Goal: Task Accomplishment & Management: Manage account settings

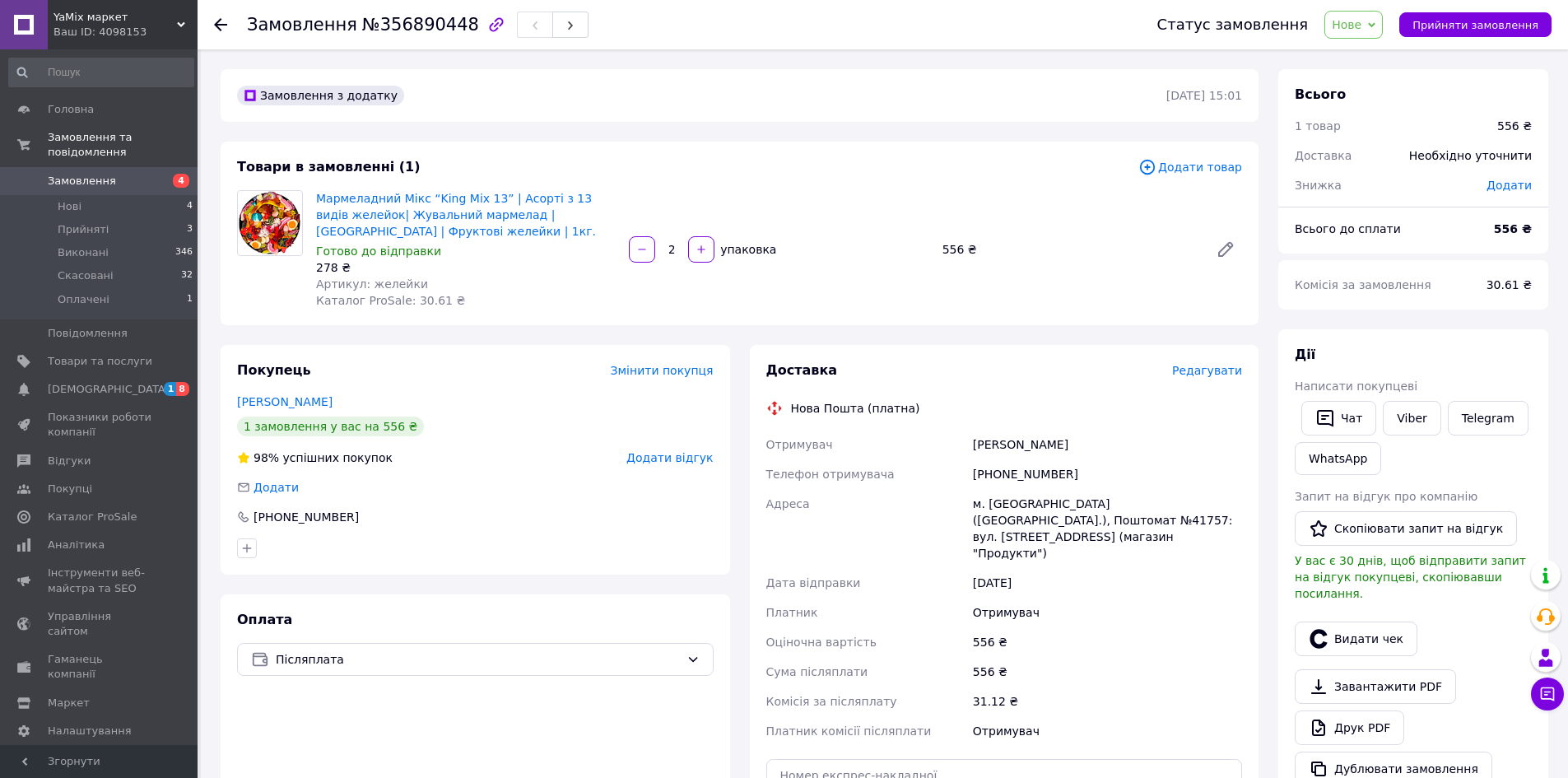
click at [1205, 377] on span "Редагувати" at bounding box center [1207, 370] width 70 height 14
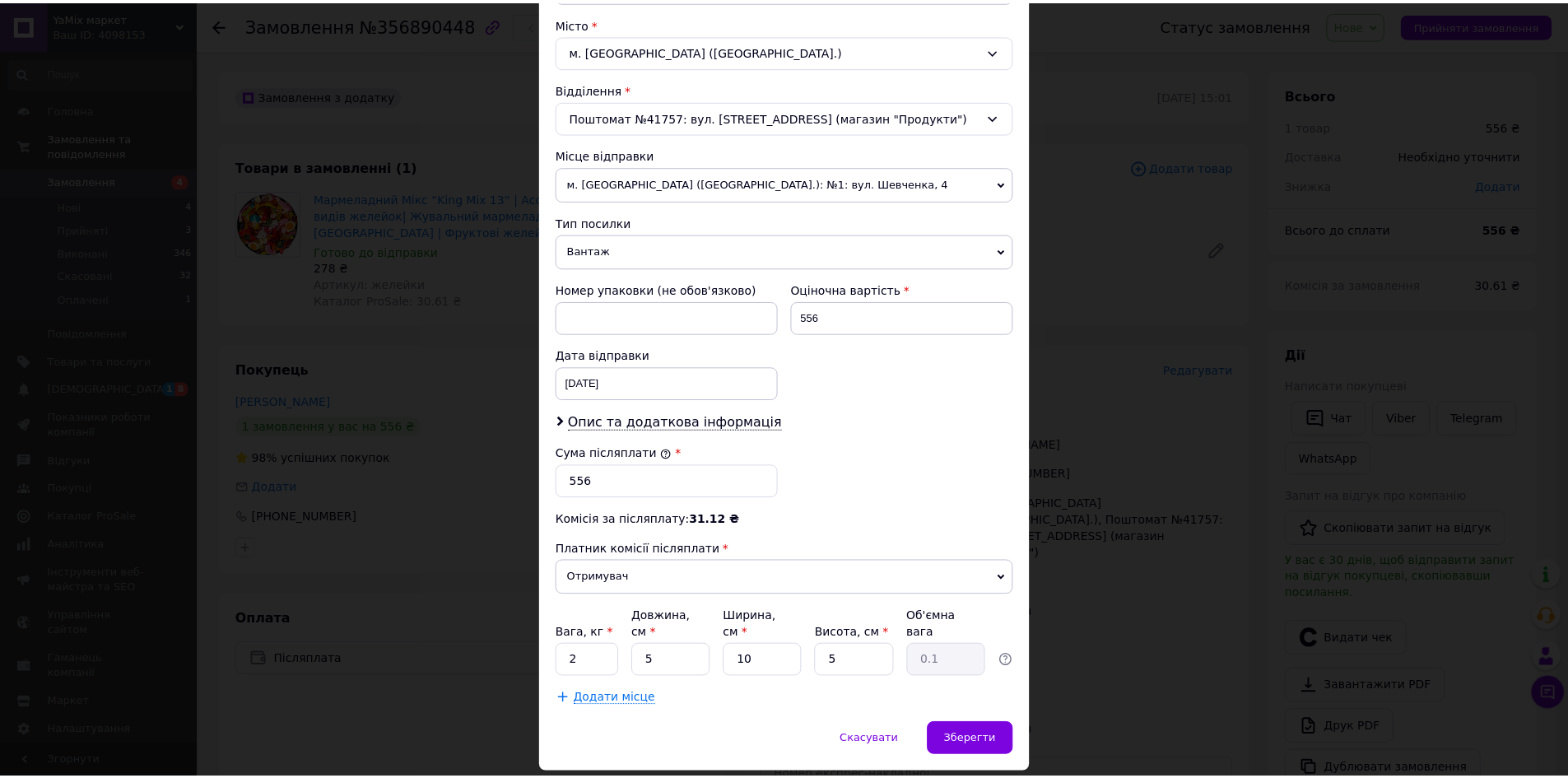
scroll to position [478, 0]
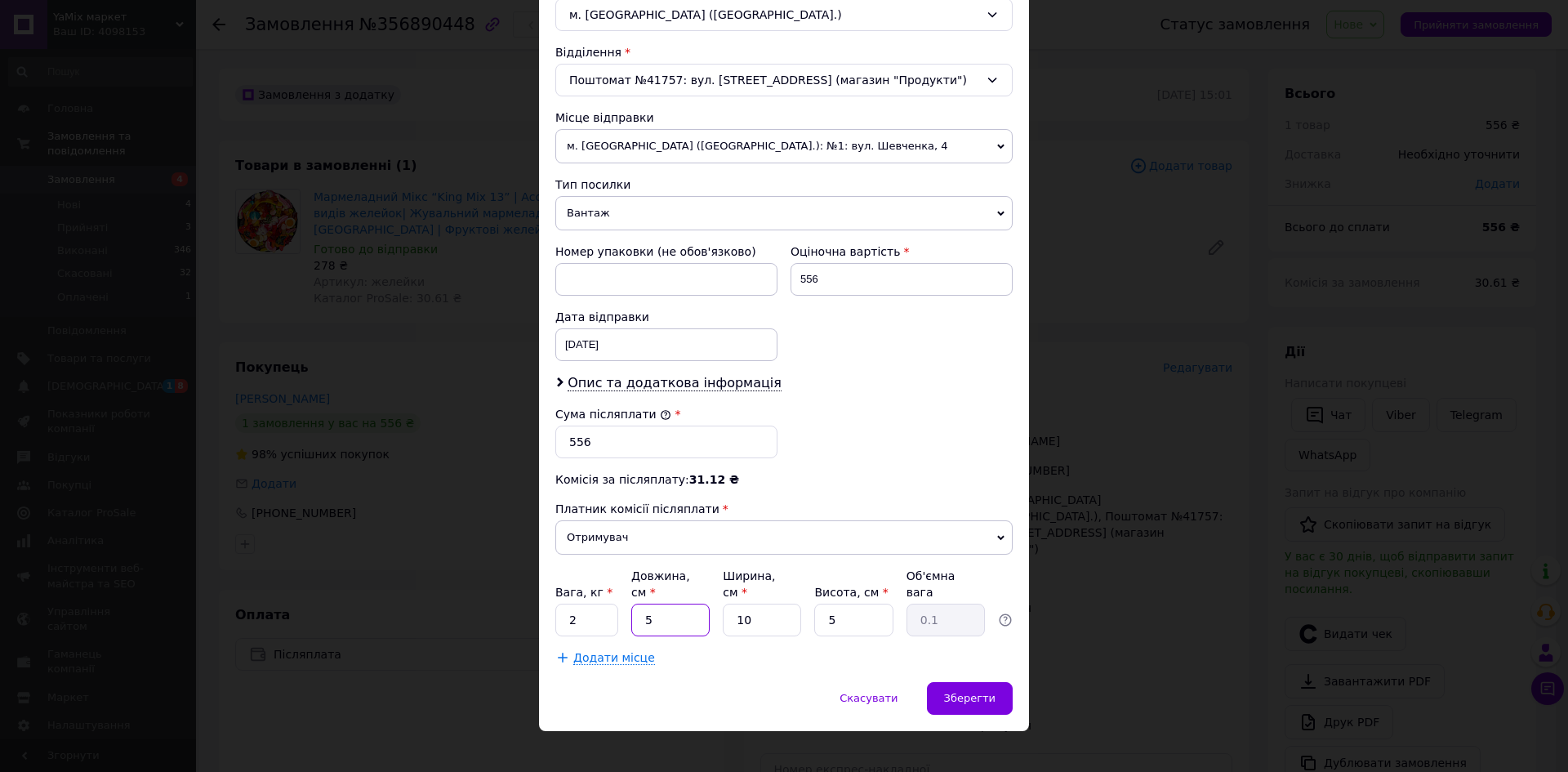
click at [697, 607] on input "5" at bounding box center [670, 620] width 79 height 33
type input "30"
type input "0.38"
type input "30"
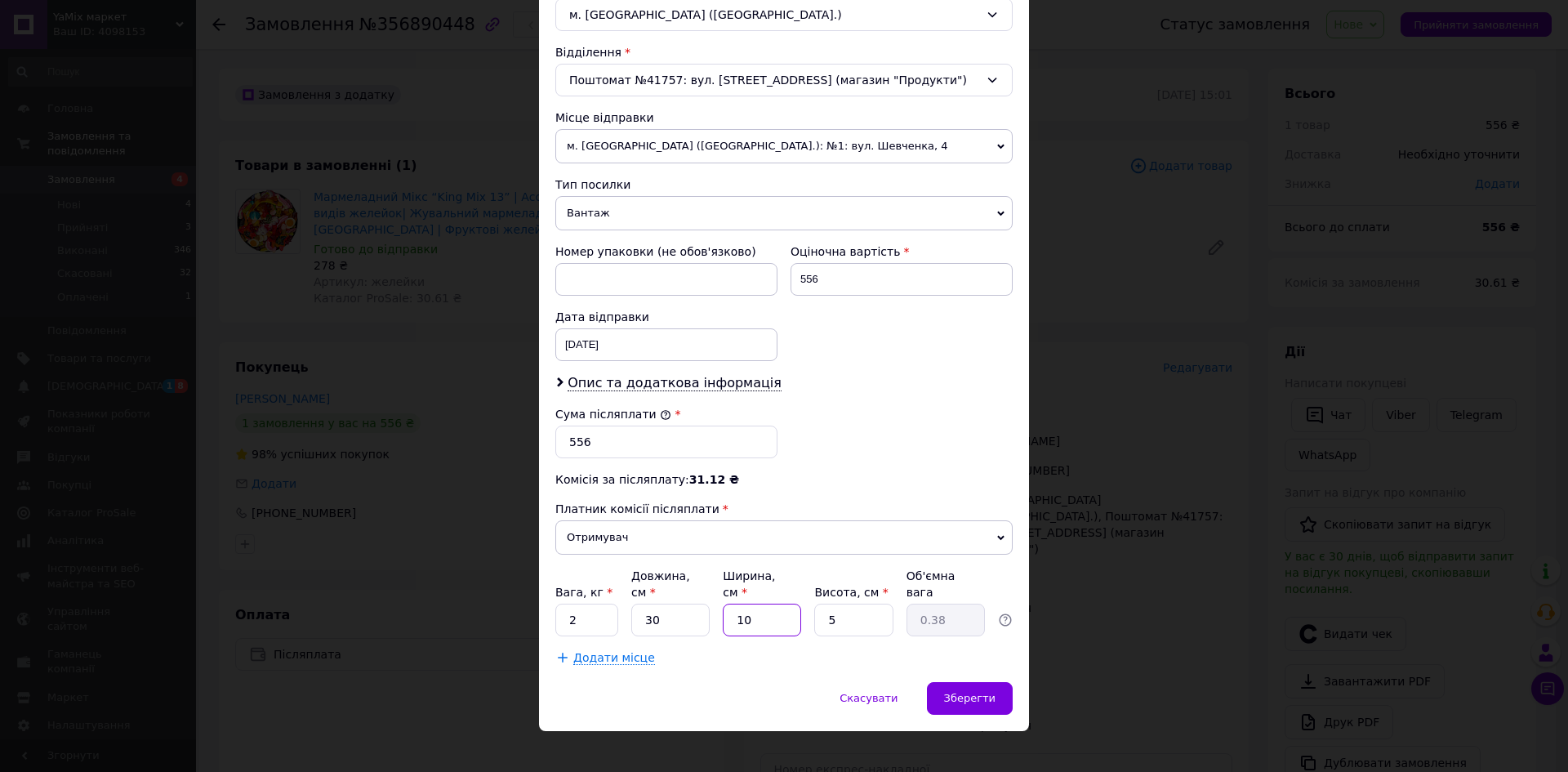
click at [756, 614] on input "10" at bounding box center [762, 620] width 79 height 33
type input "2"
type input "0.1"
type input "20"
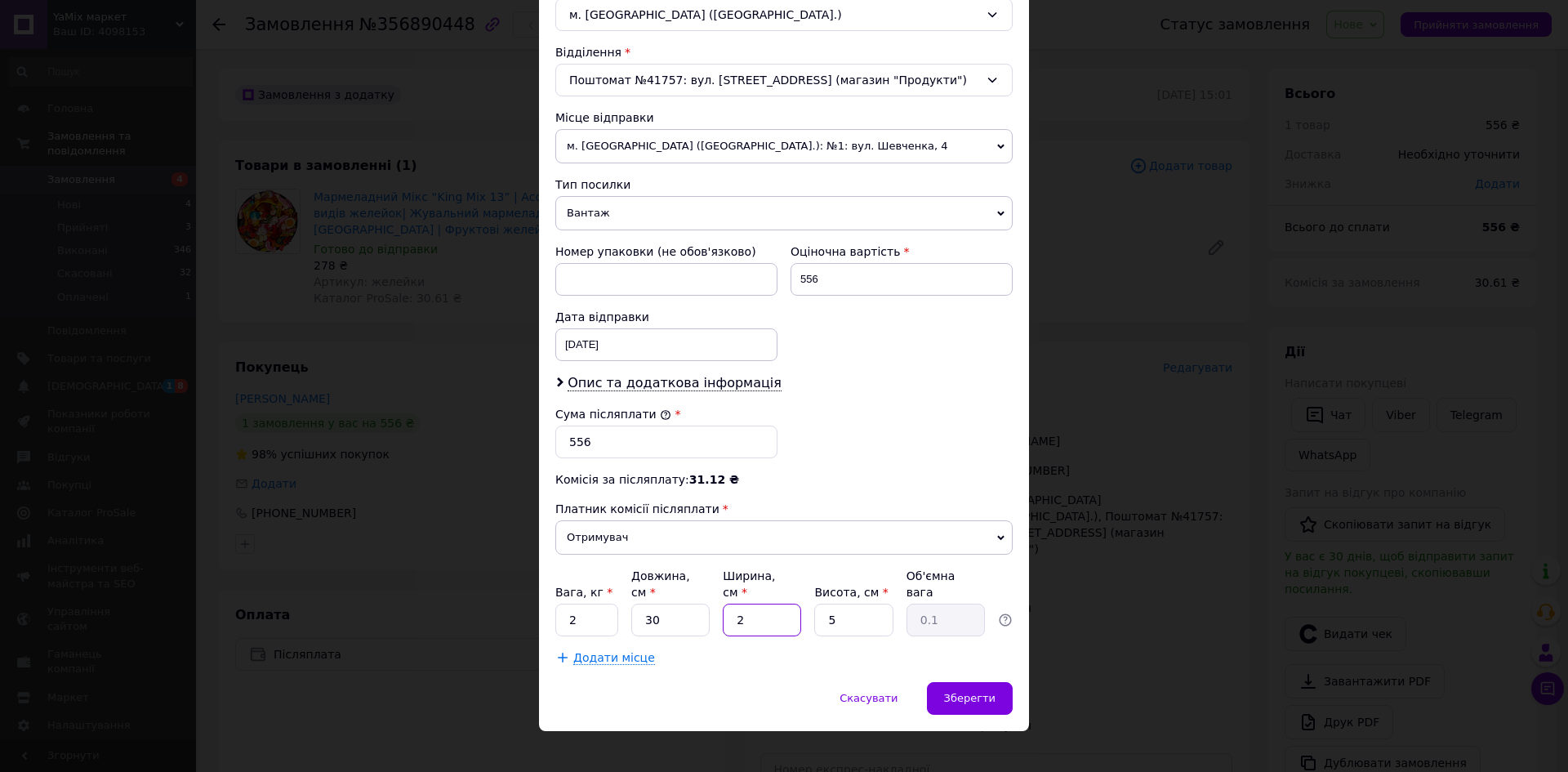
type input "0.75"
type input "20"
click at [848, 605] on input "5" at bounding box center [854, 620] width 79 height 33
type input "1"
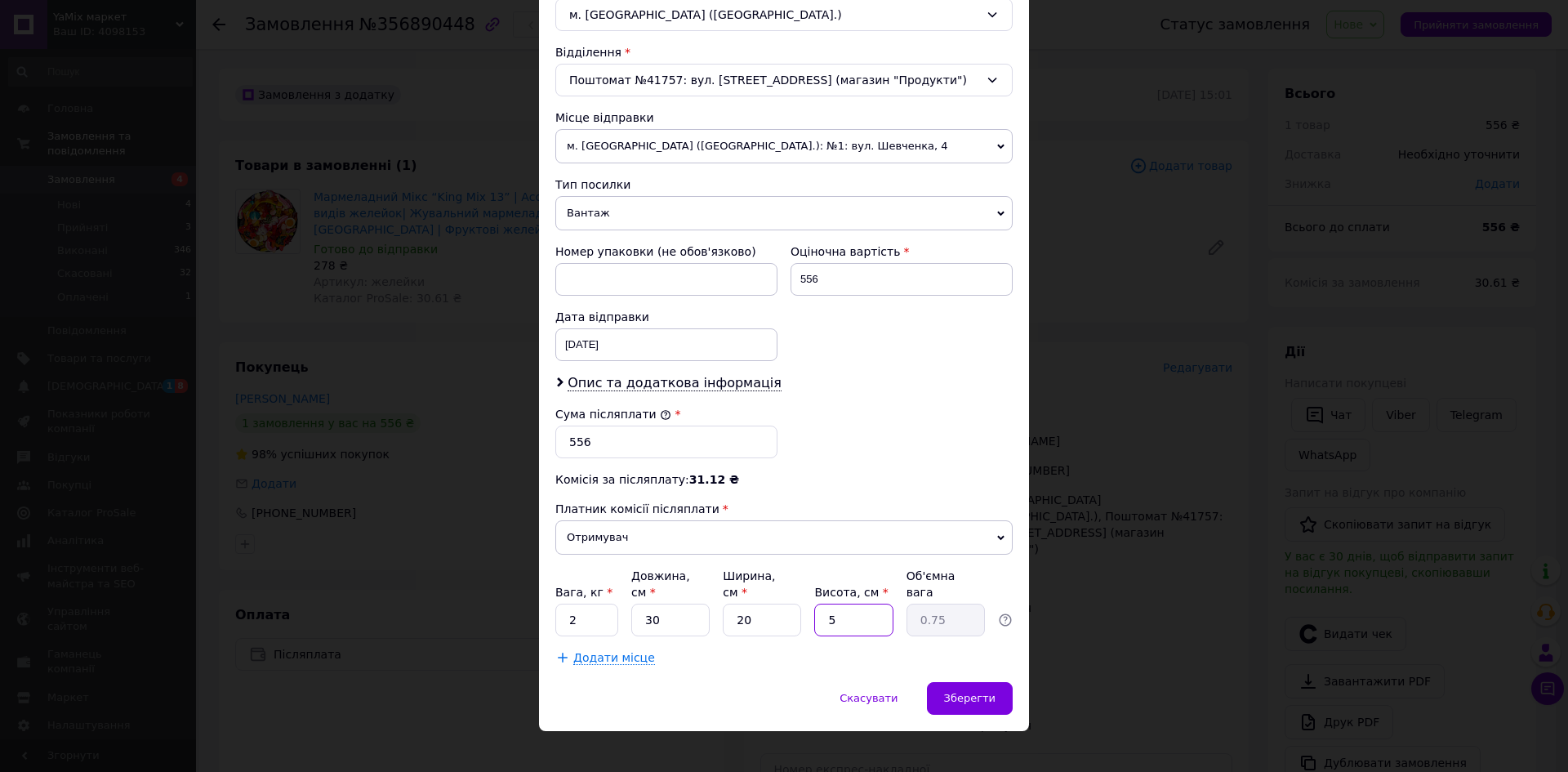
type input "0.15"
type input "10"
type input "1.5"
type input "10"
click at [959, 691] on span "Зберегти" at bounding box center [970, 697] width 52 height 12
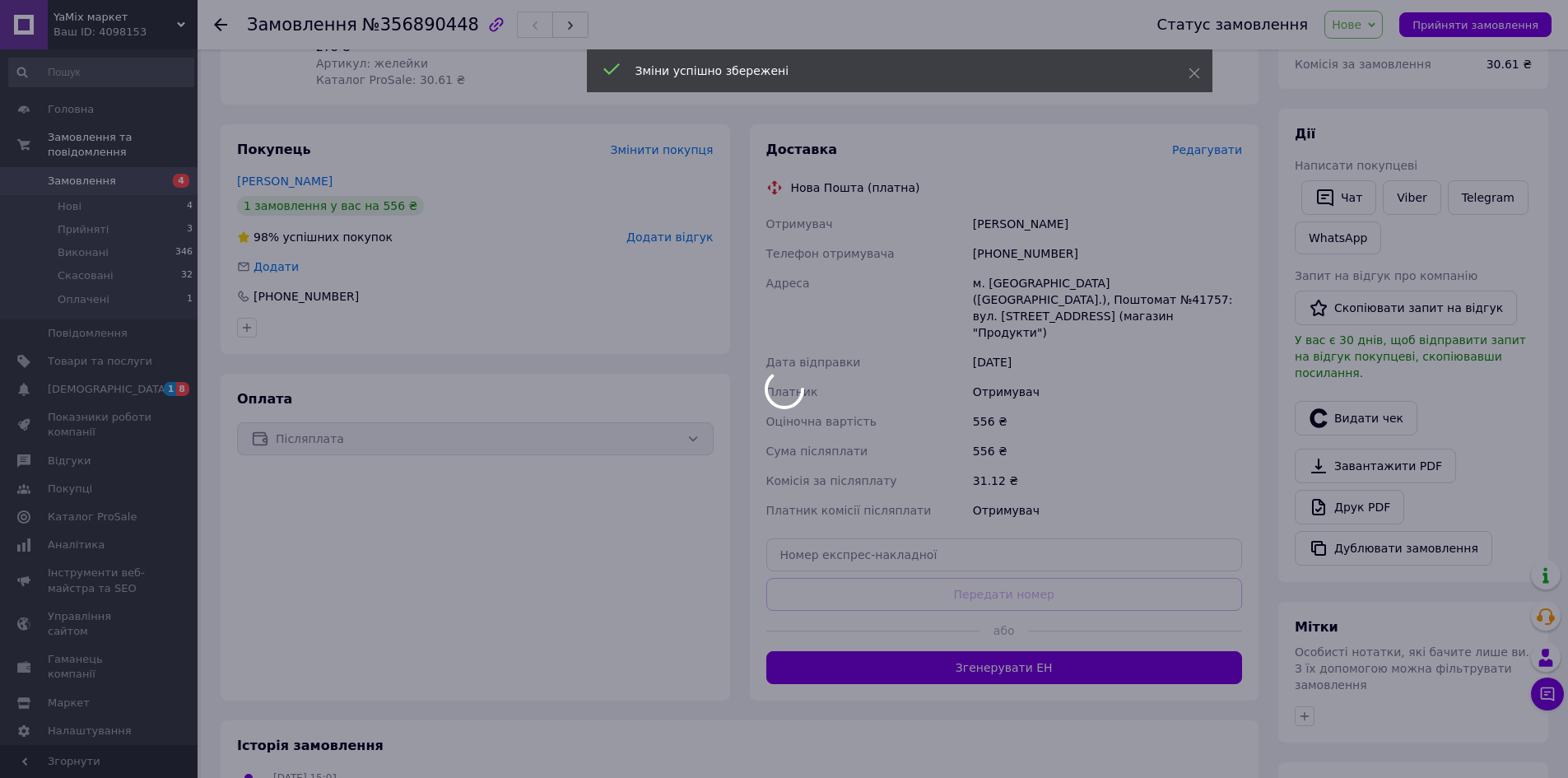
scroll to position [330, 0]
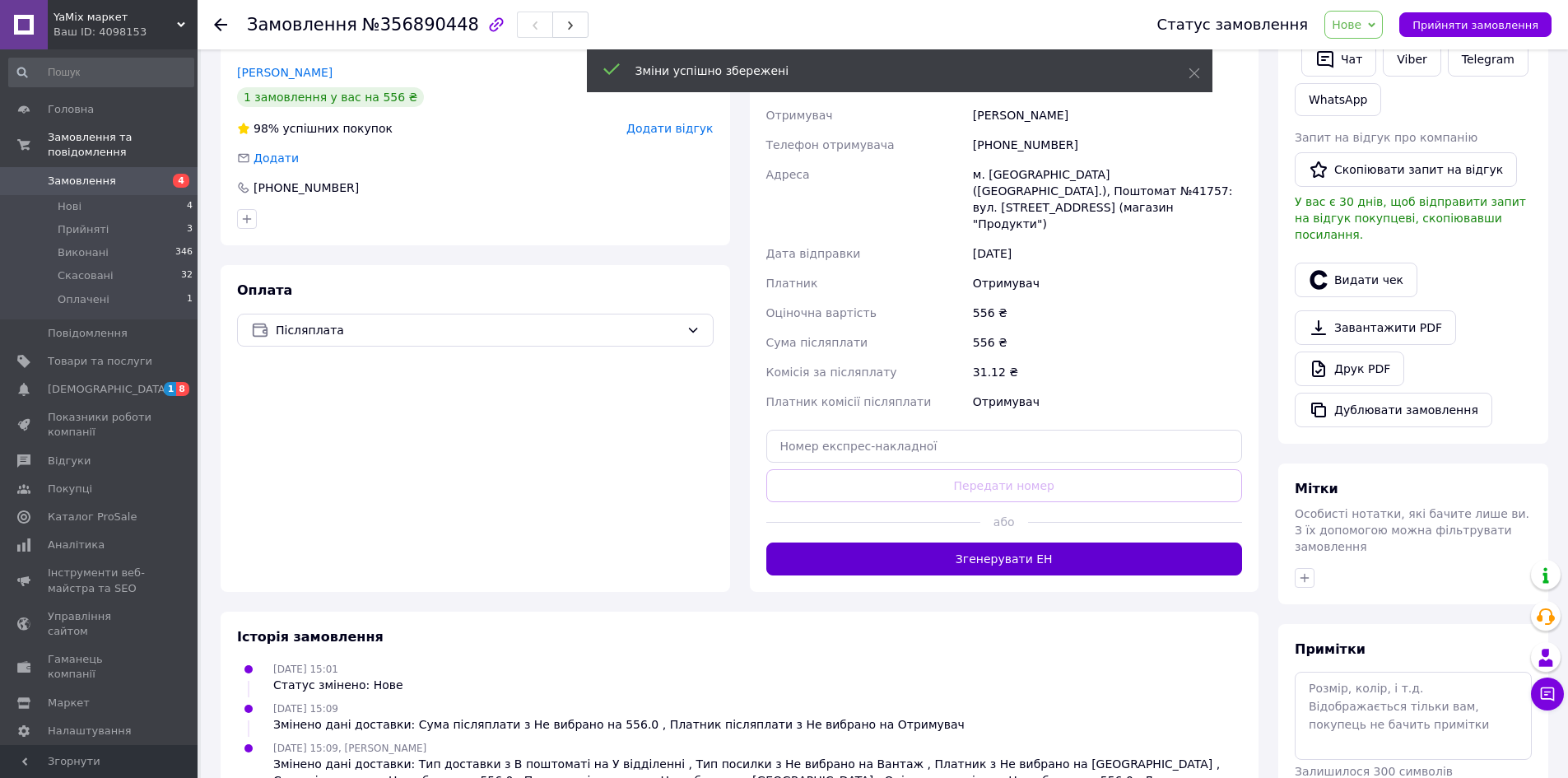
click at [978, 542] on button "Згенерувати ЕН" at bounding box center [1004, 559] width 477 height 33
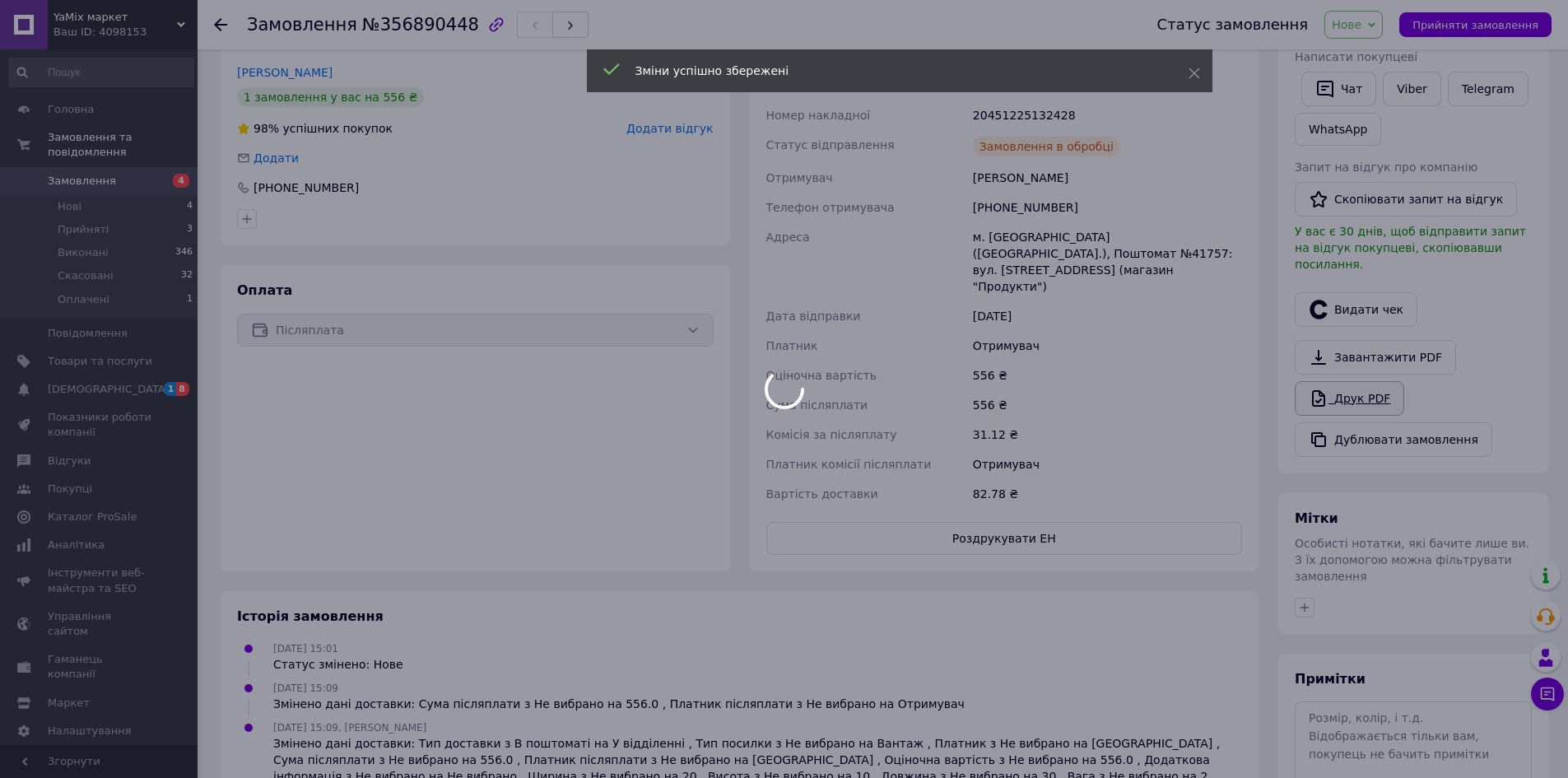
click at [1350, 347] on body "YaMix маркет Ваш ID: 4098153 Сайт YaMix маркет Кабінет покупця Перевірити стан …" at bounding box center [784, 280] width 1568 height 1221
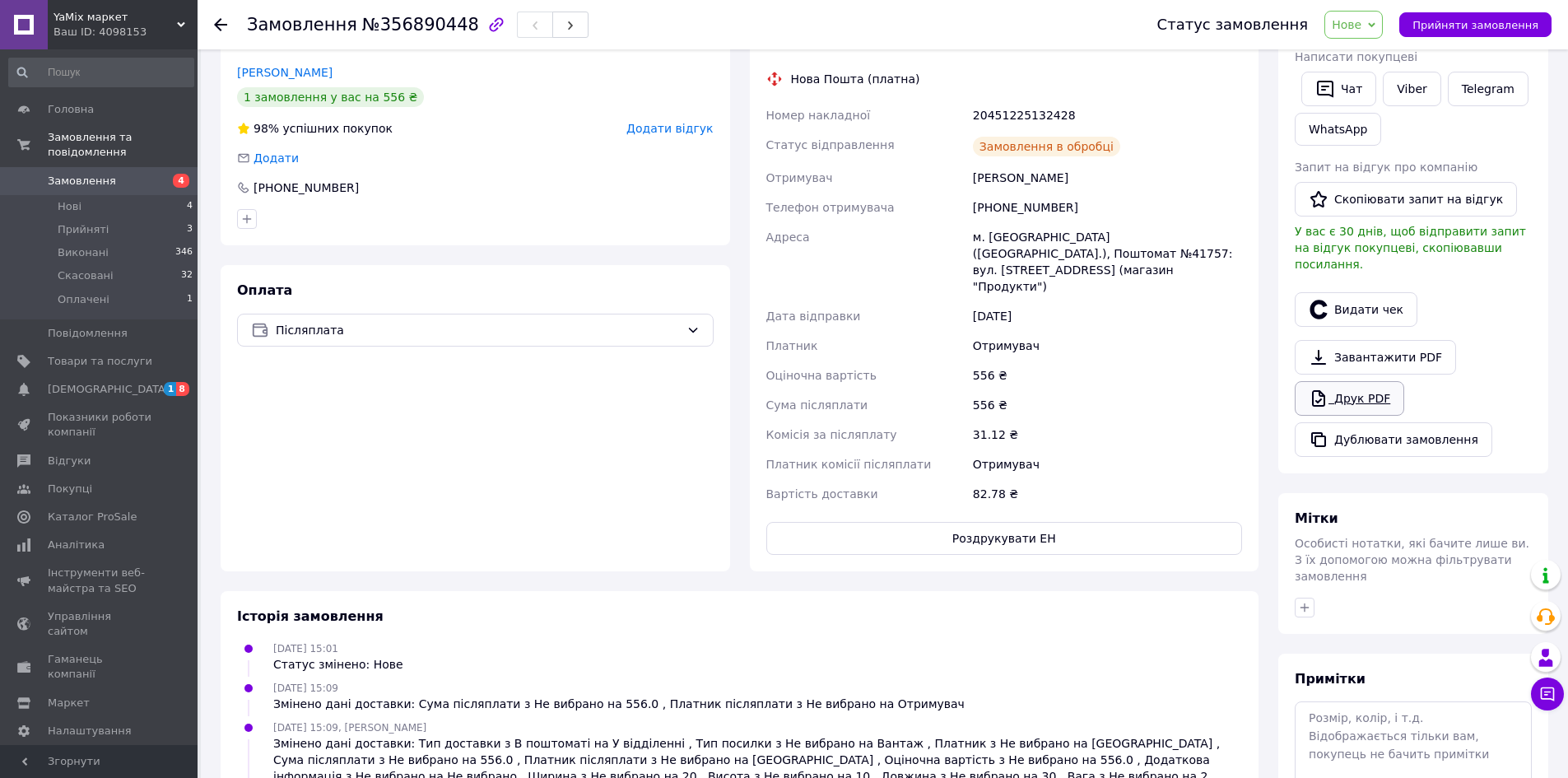
click at [1358, 381] on link "Друк PDF" at bounding box center [1349, 398] width 109 height 35
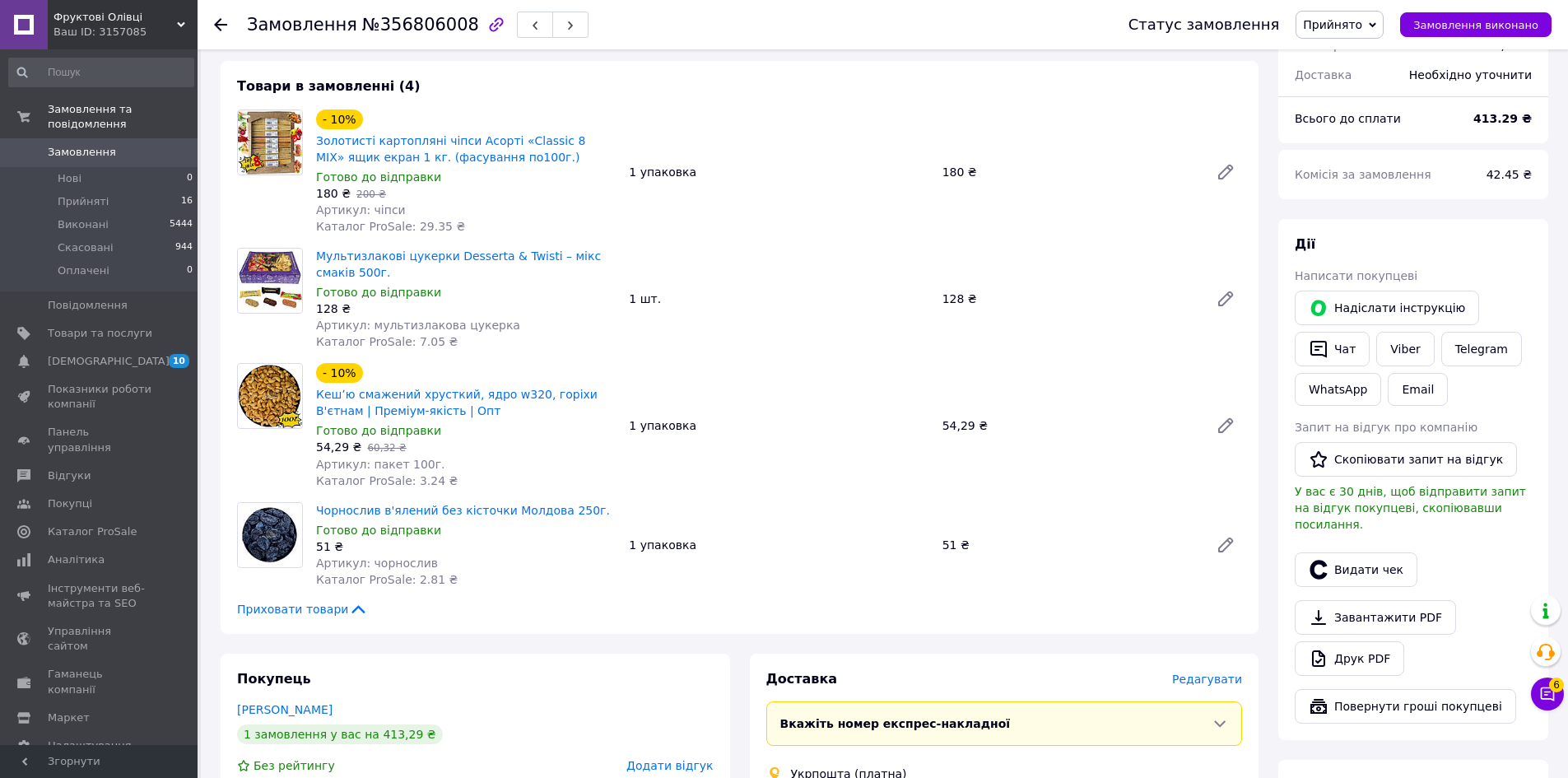
scroll to position [494, 0]
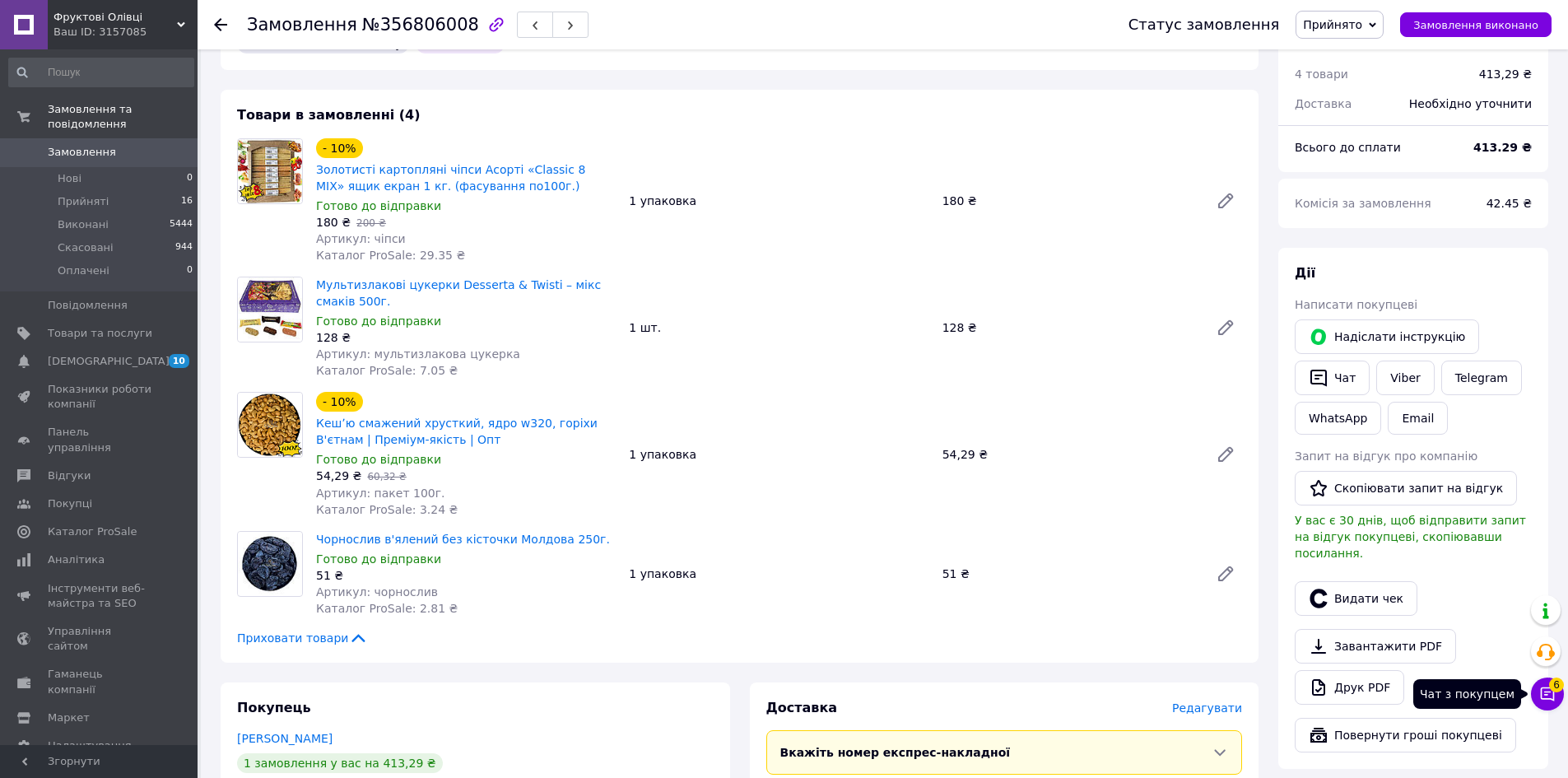
click at [1555, 694] on button "Чат з покупцем 6" at bounding box center [1548, 694] width 33 height 33
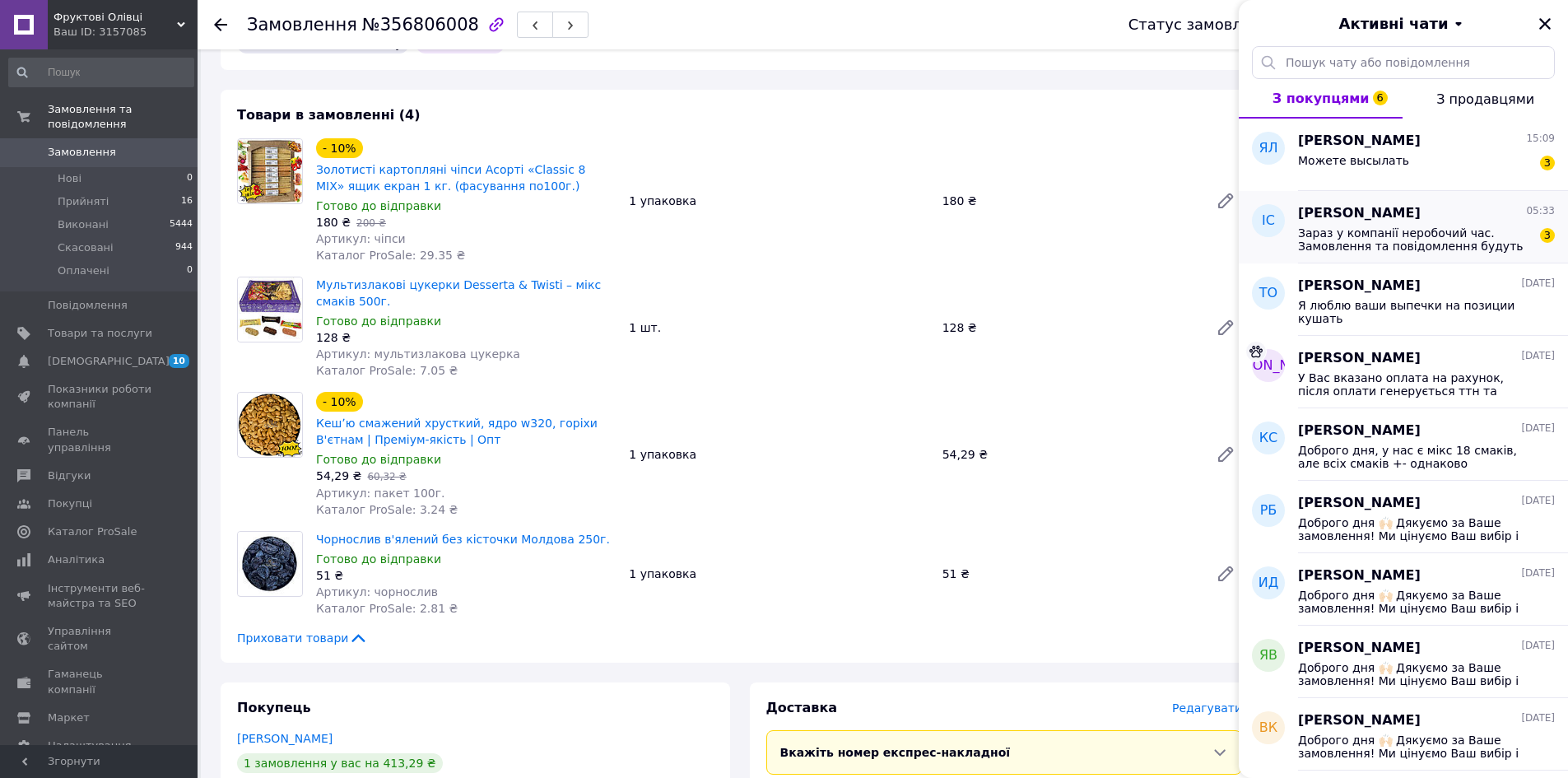
click at [1361, 227] on span "Зараз у компанії неробочий час. Замовлення та повідомлення будуть оброблені з 0…" at bounding box center [1415, 239] width 234 height 26
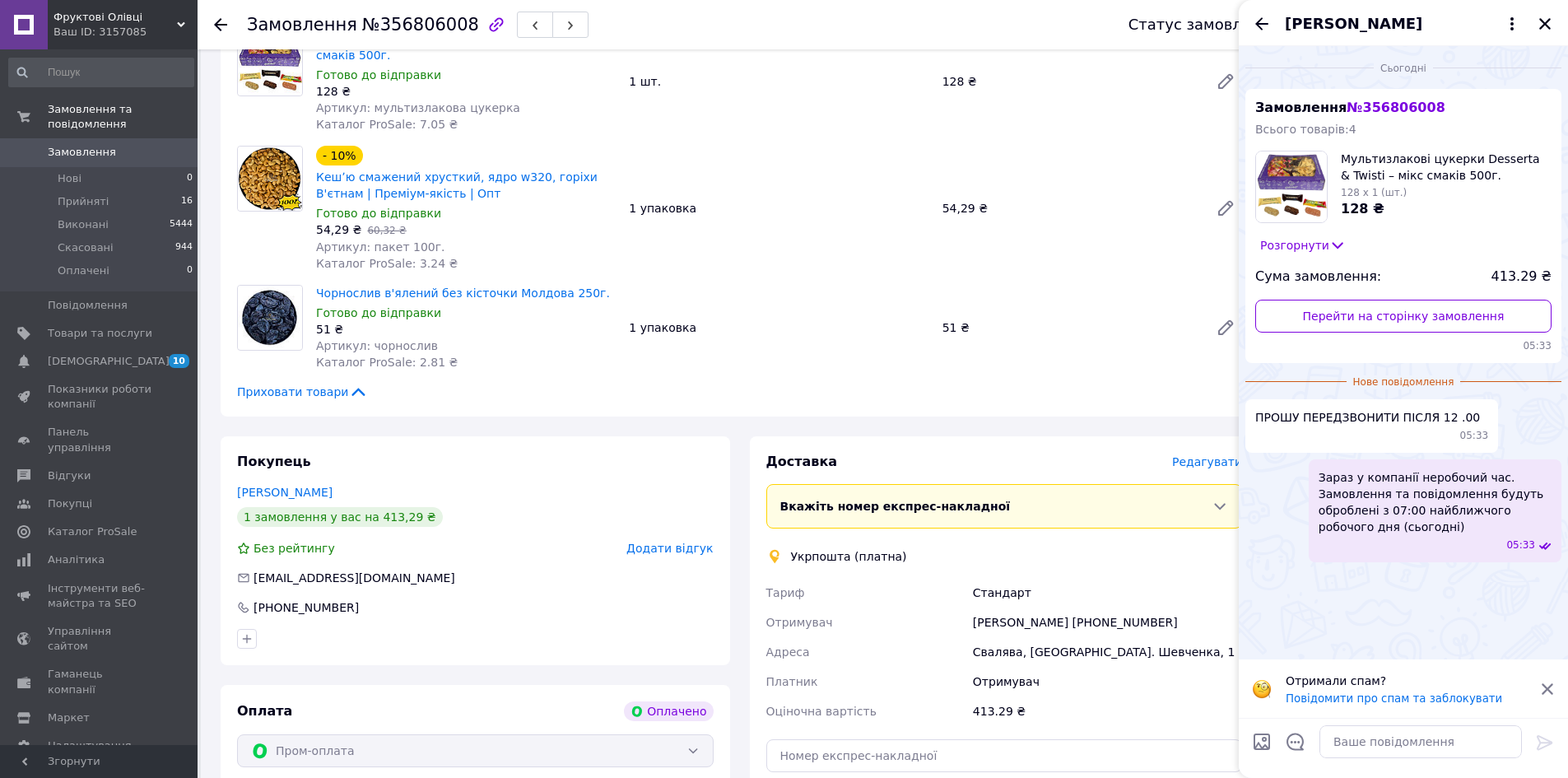
scroll to position [740, 0]
click at [1251, 26] on div "[PERSON_NAME]" at bounding box center [1404, 23] width 330 height 46
click at [1256, 25] on icon "Назад" at bounding box center [1262, 23] width 19 height 19
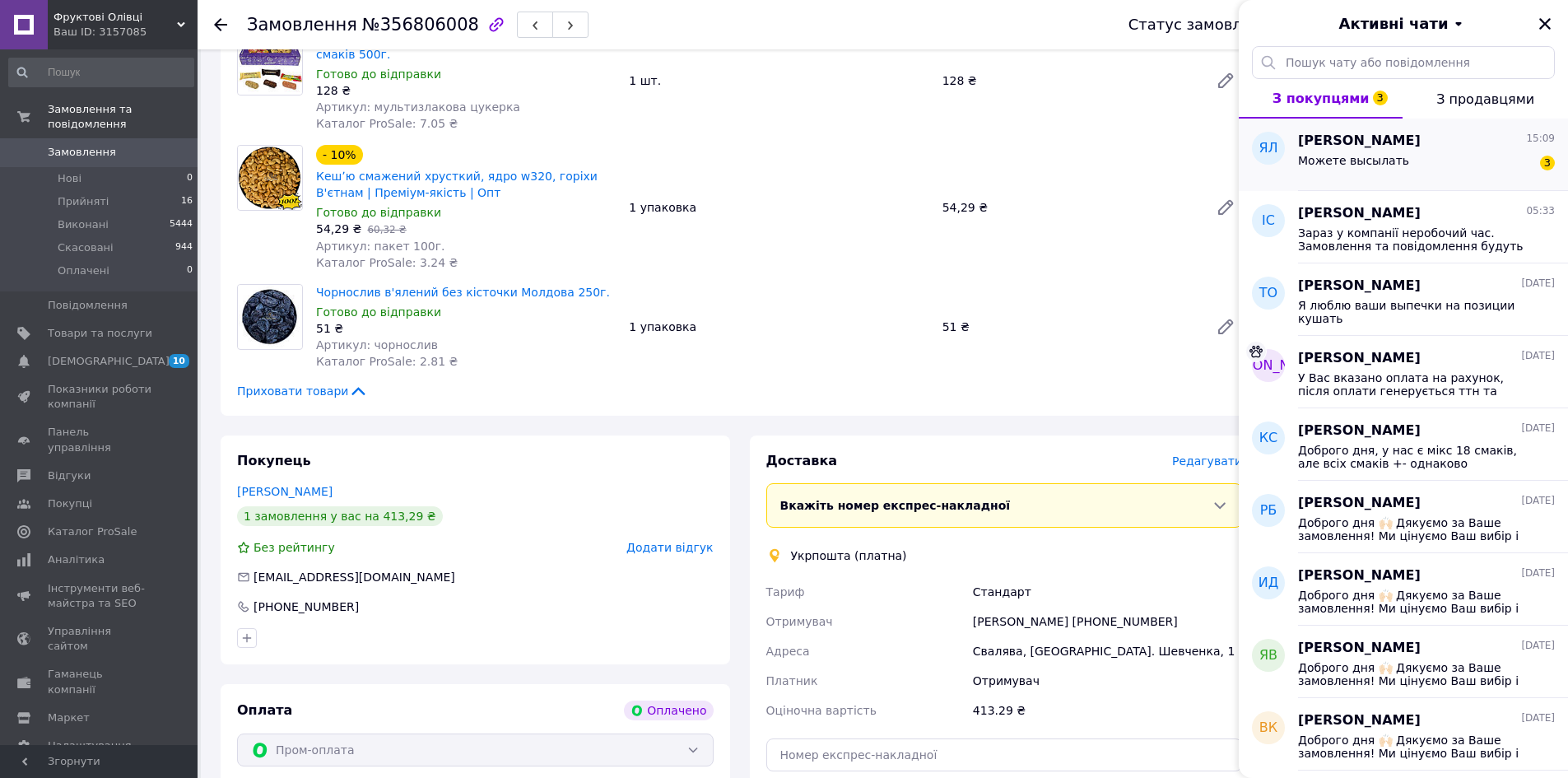
click at [1432, 144] on div "[PERSON_NAME] 15:09" at bounding box center [1427, 141] width 257 height 19
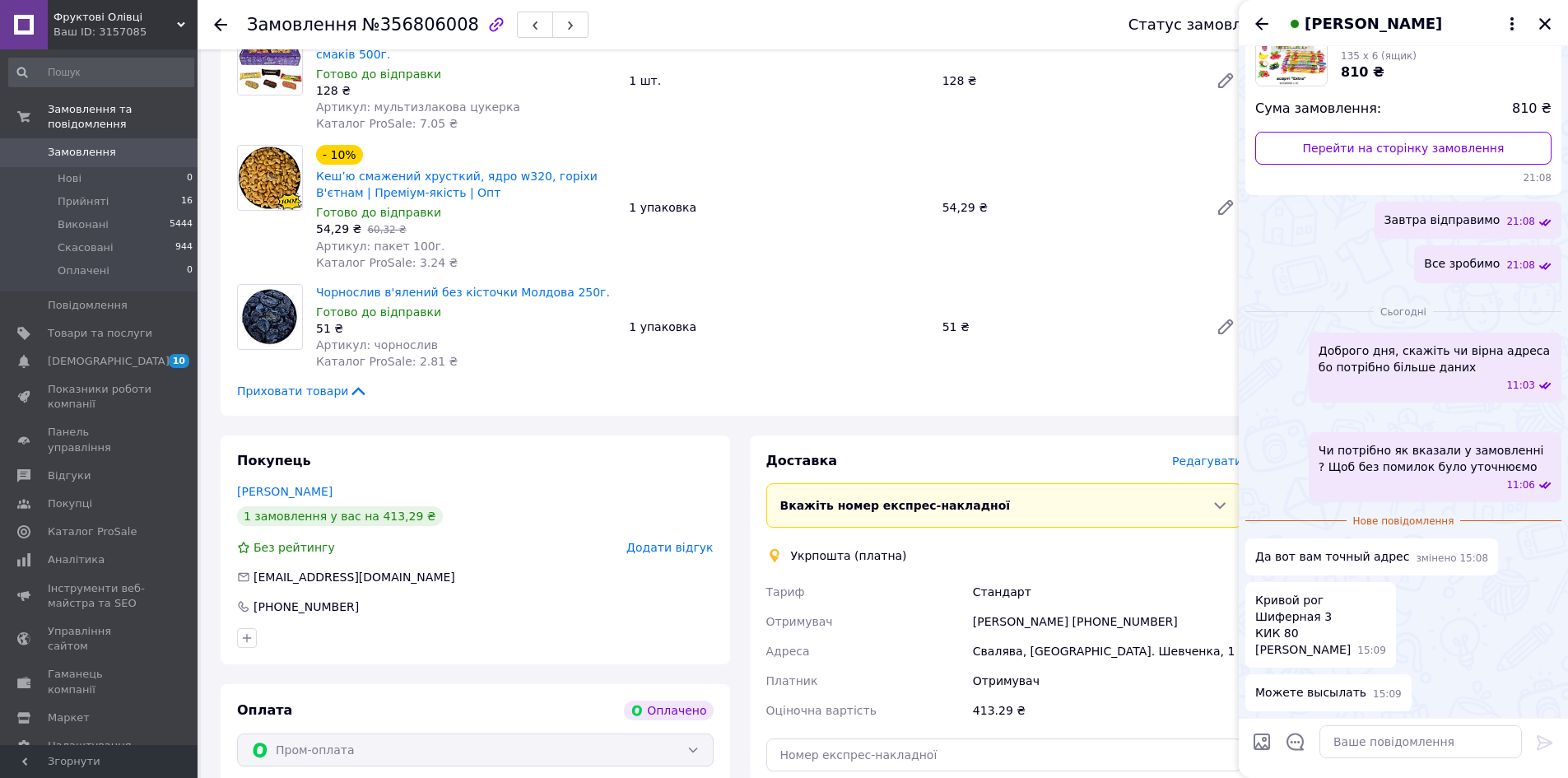
scroll to position [908, 0]
click at [1262, 22] on icon "Назад" at bounding box center [1262, 23] width 19 height 19
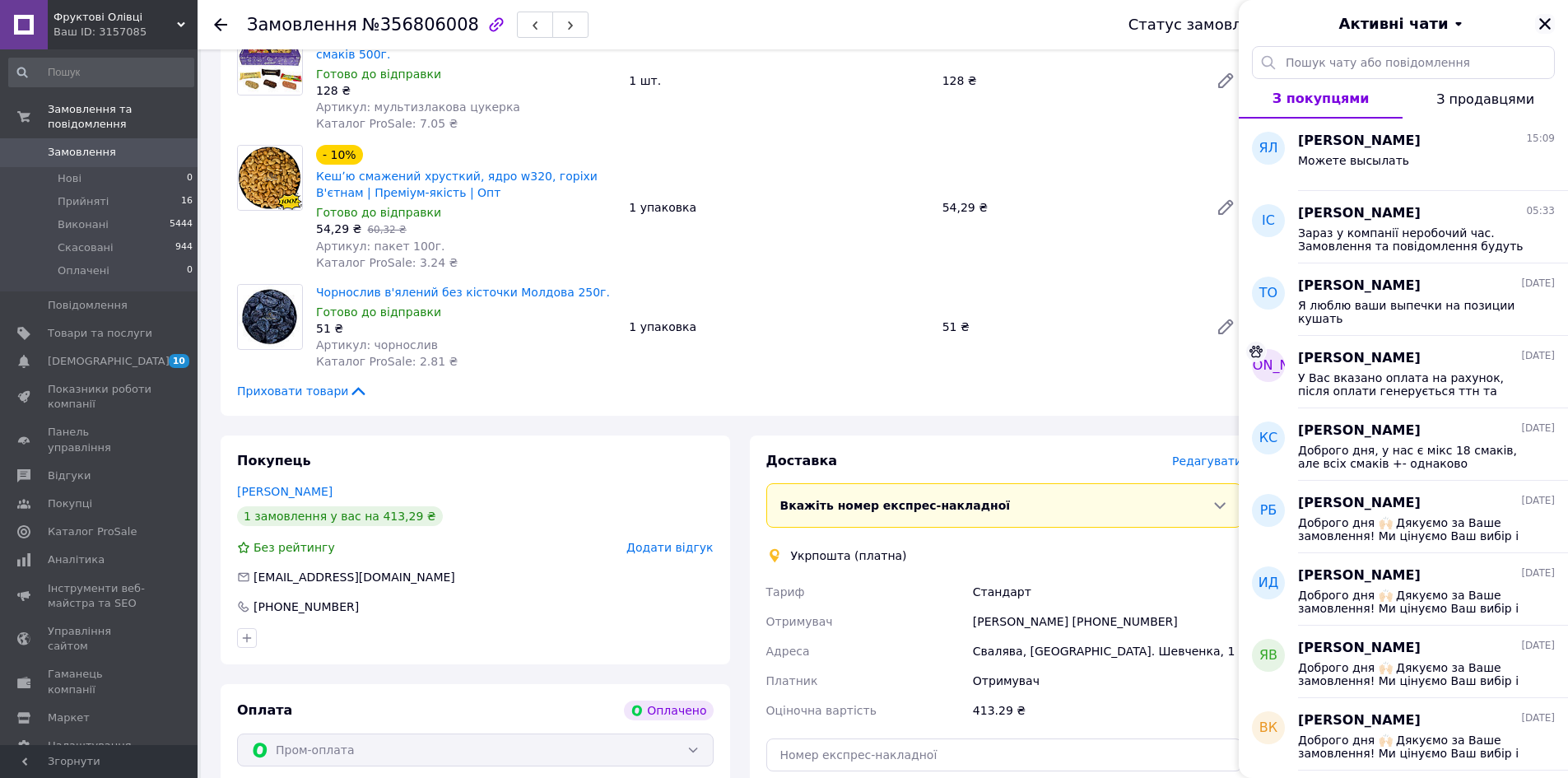
click at [1544, 21] on icon "Закрити" at bounding box center [1545, 23] width 15 height 14
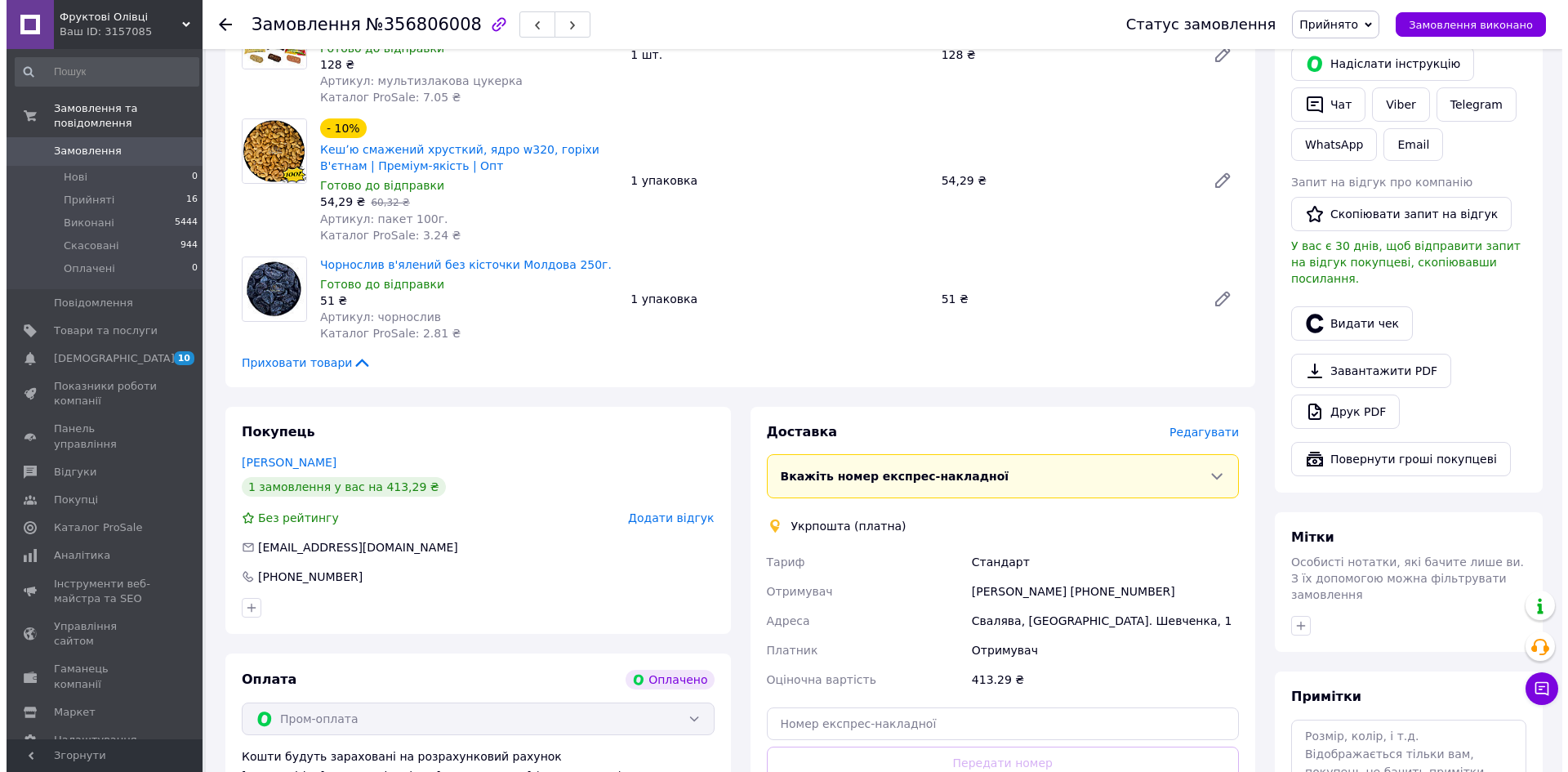
scroll to position [735, 0]
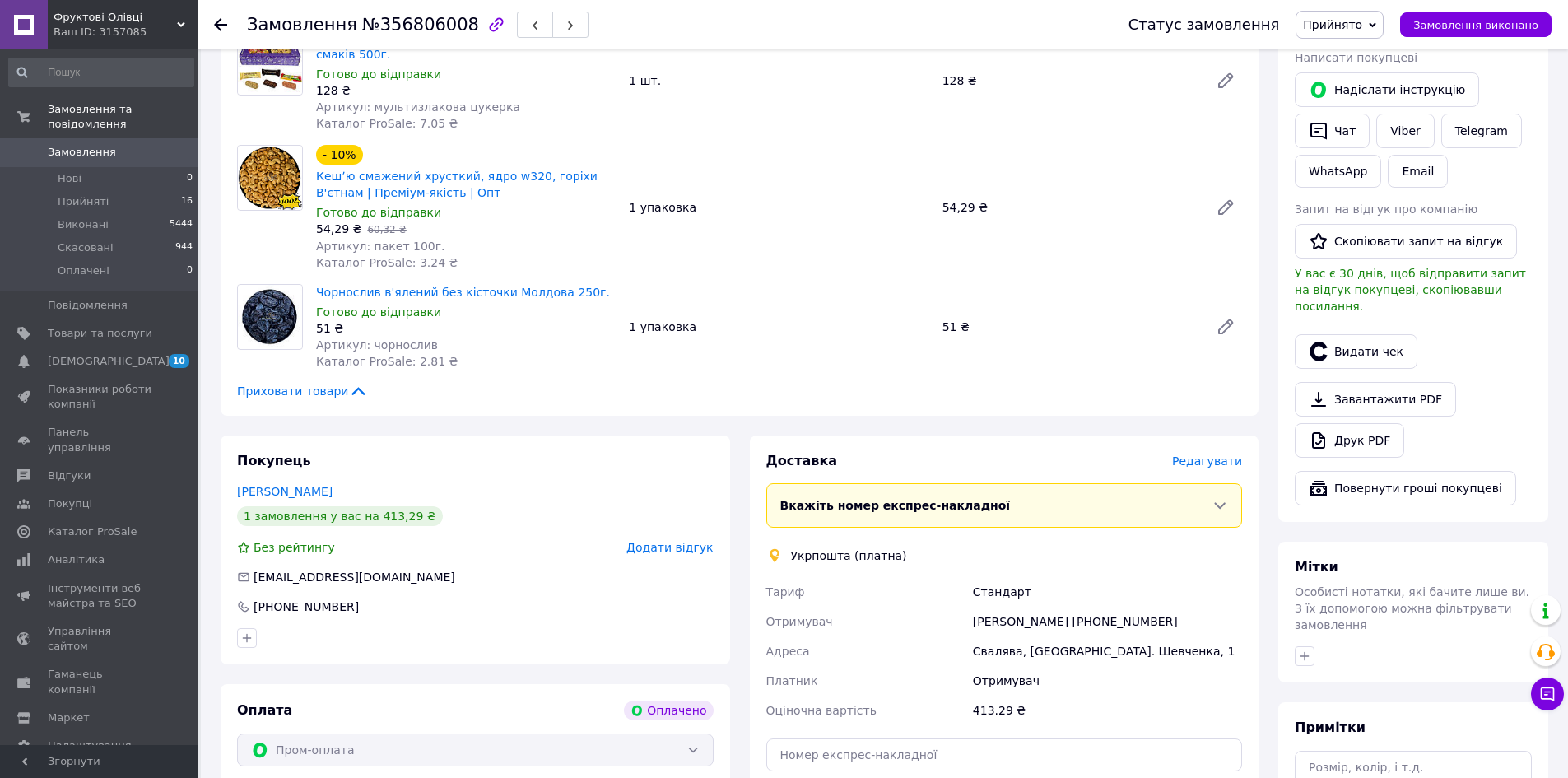
click at [1205, 454] on span "Редагувати" at bounding box center [1207, 461] width 70 height 14
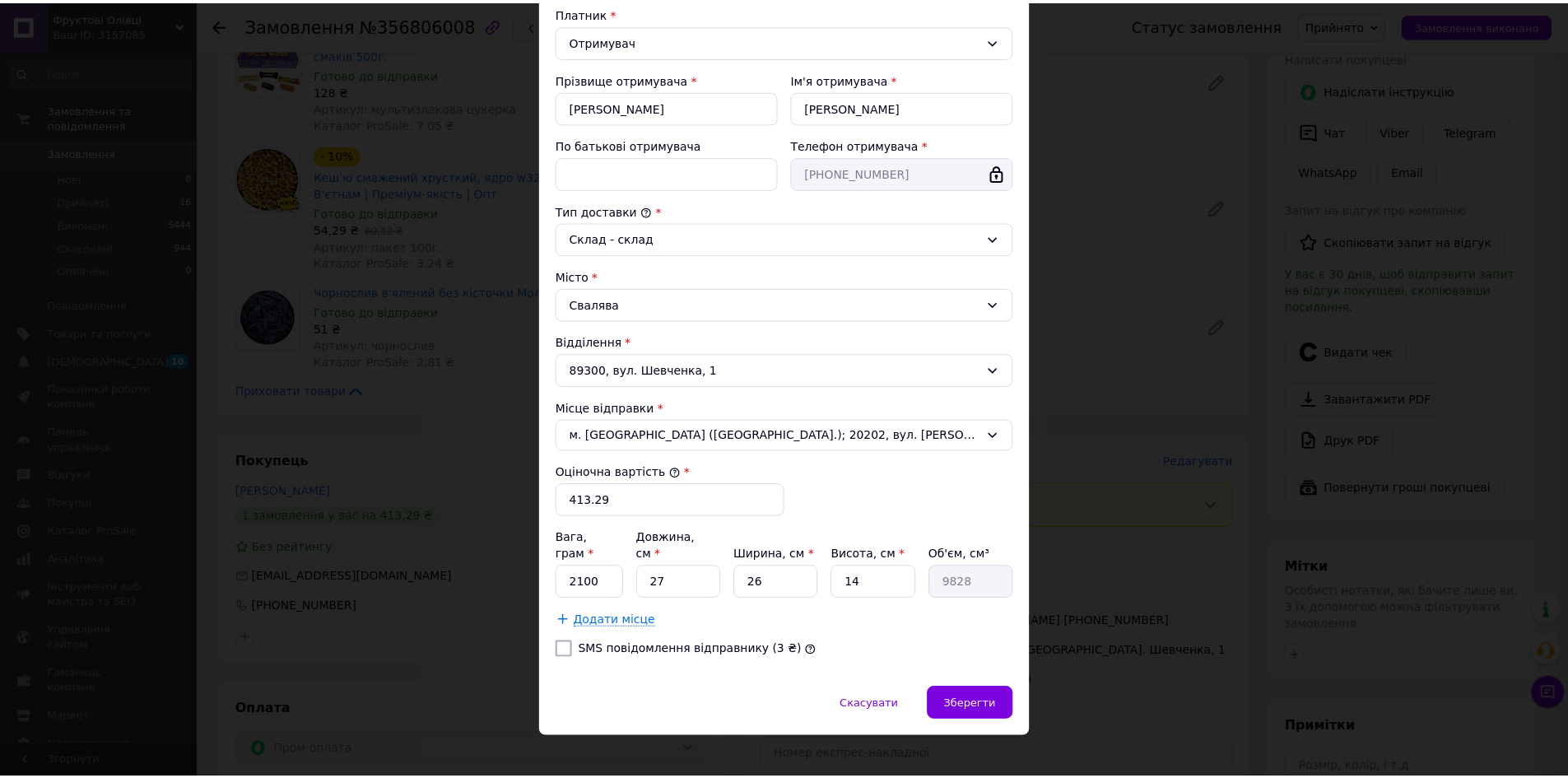
scroll to position [252, 0]
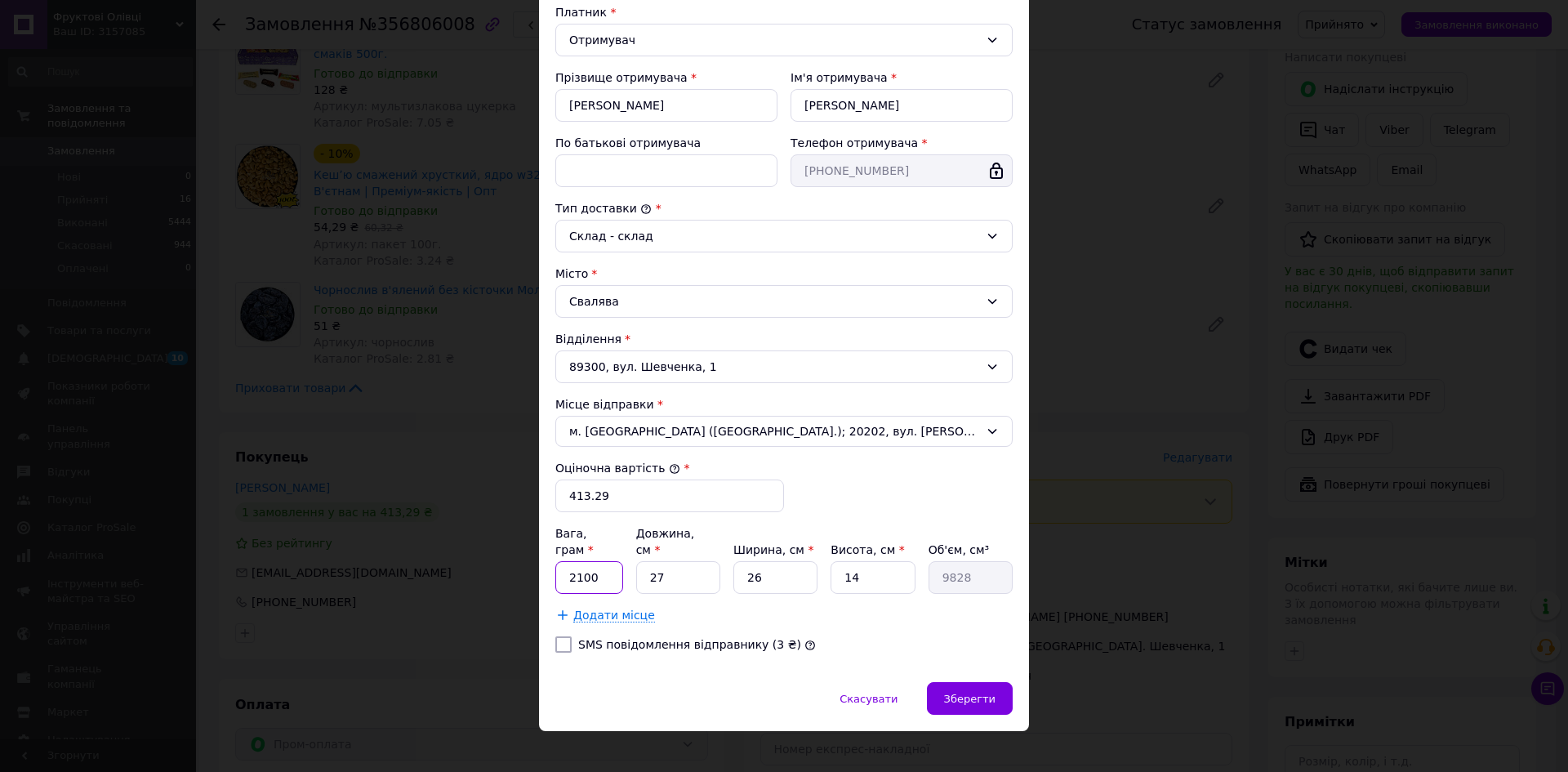
click at [608, 570] on input "2100" at bounding box center [589, 577] width 68 height 33
type input "2030"
click at [968, 692] on span "Зберегти" at bounding box center [970, 698] width 52 height 12
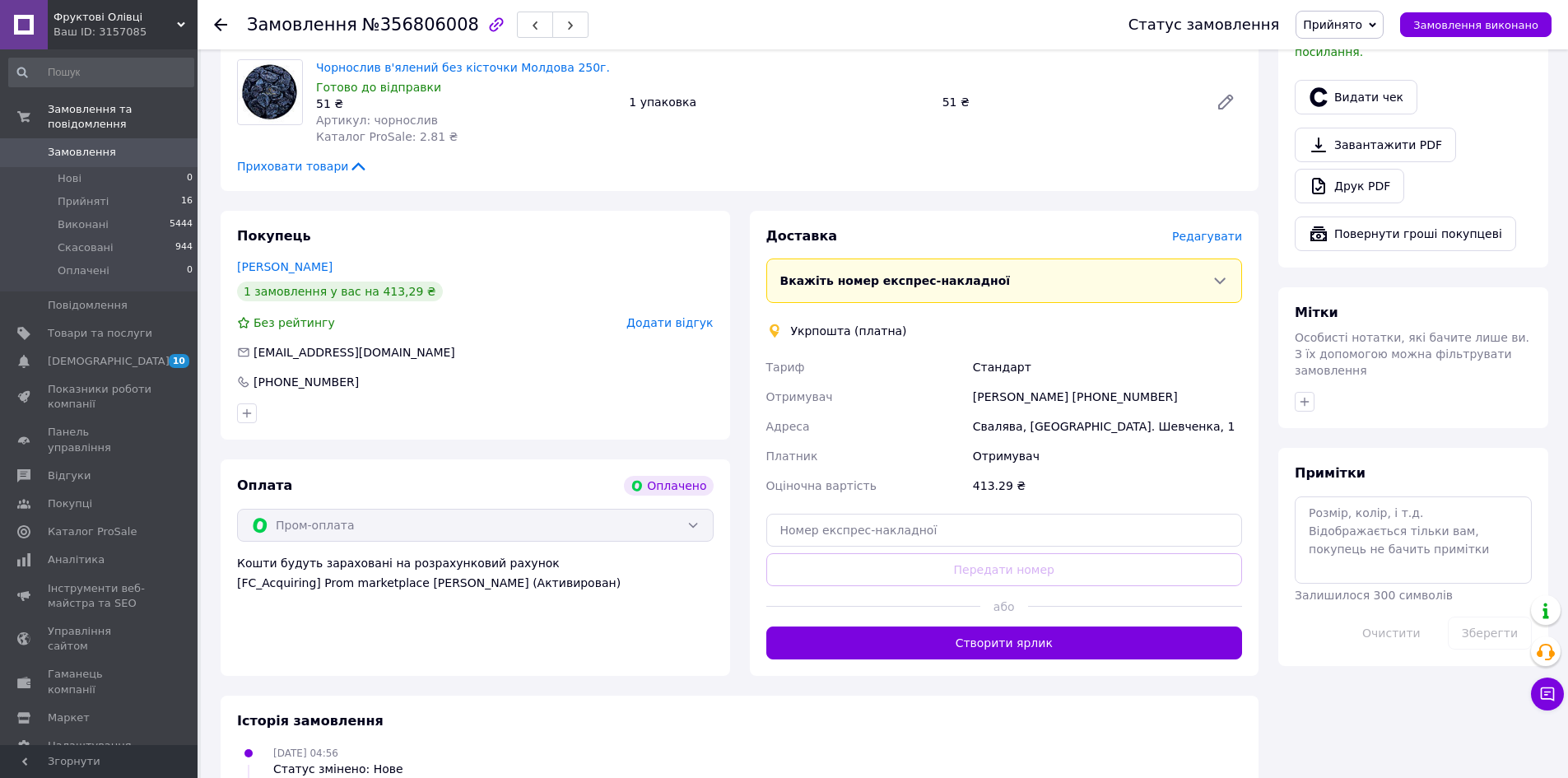
scroll to position [988, 0]
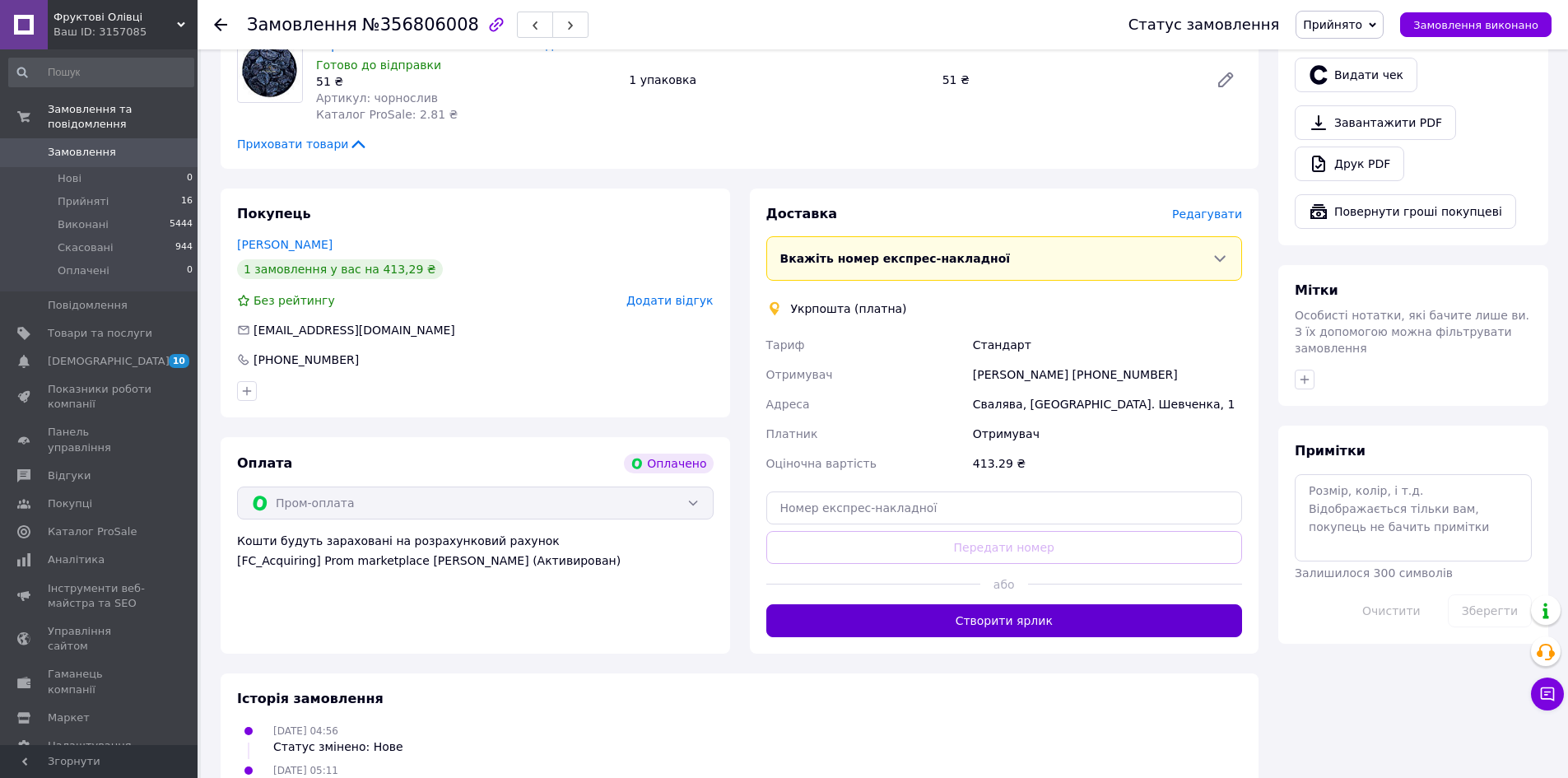
click at [1087, 604] on button "Створити ярлик" at bounding box center [1004, 620] width 477 height 33
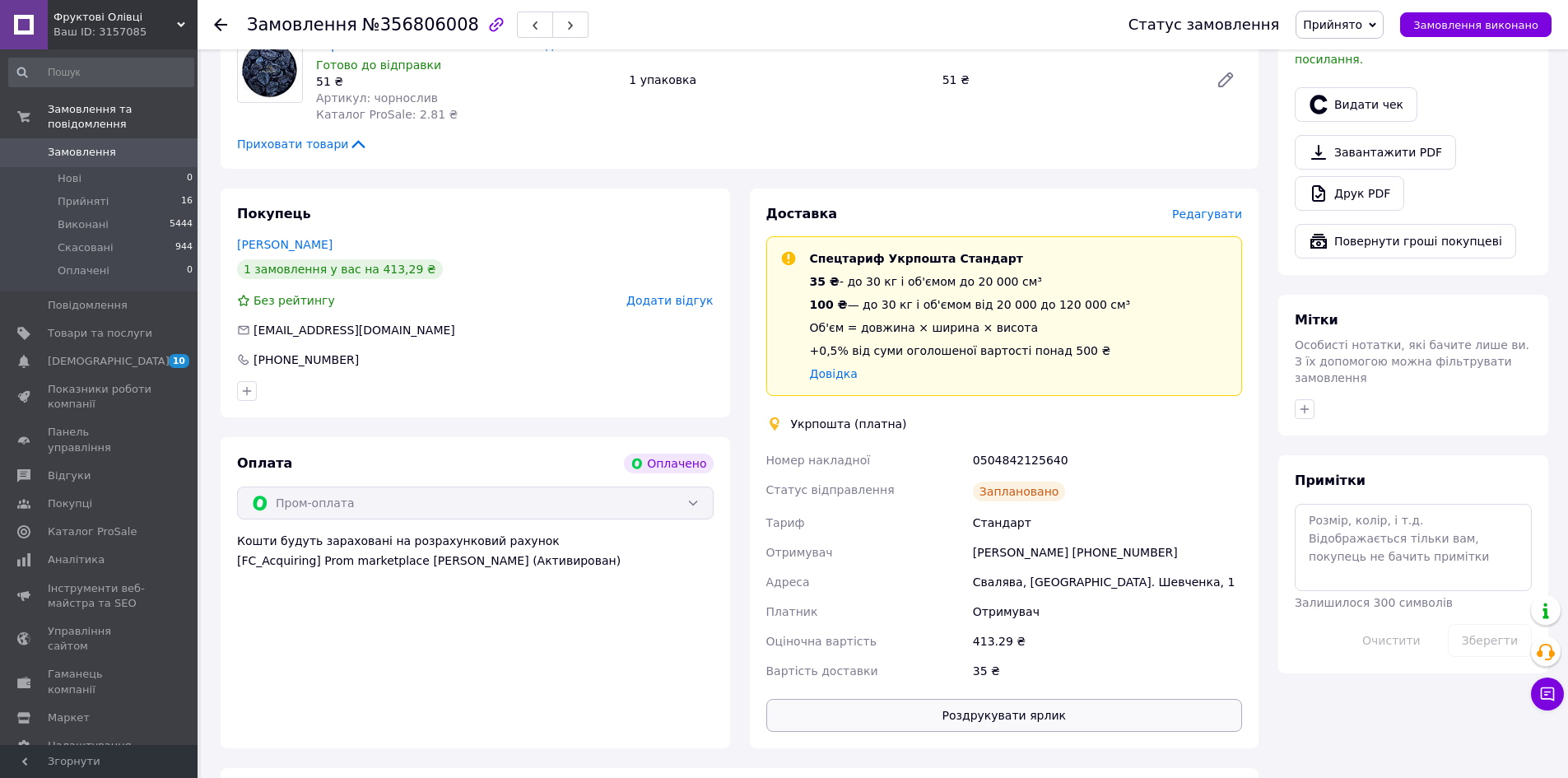
click at [1058, 700] on button "Роздрукувати ярлик" at bounding box center [1004, 715] width 477 height 33
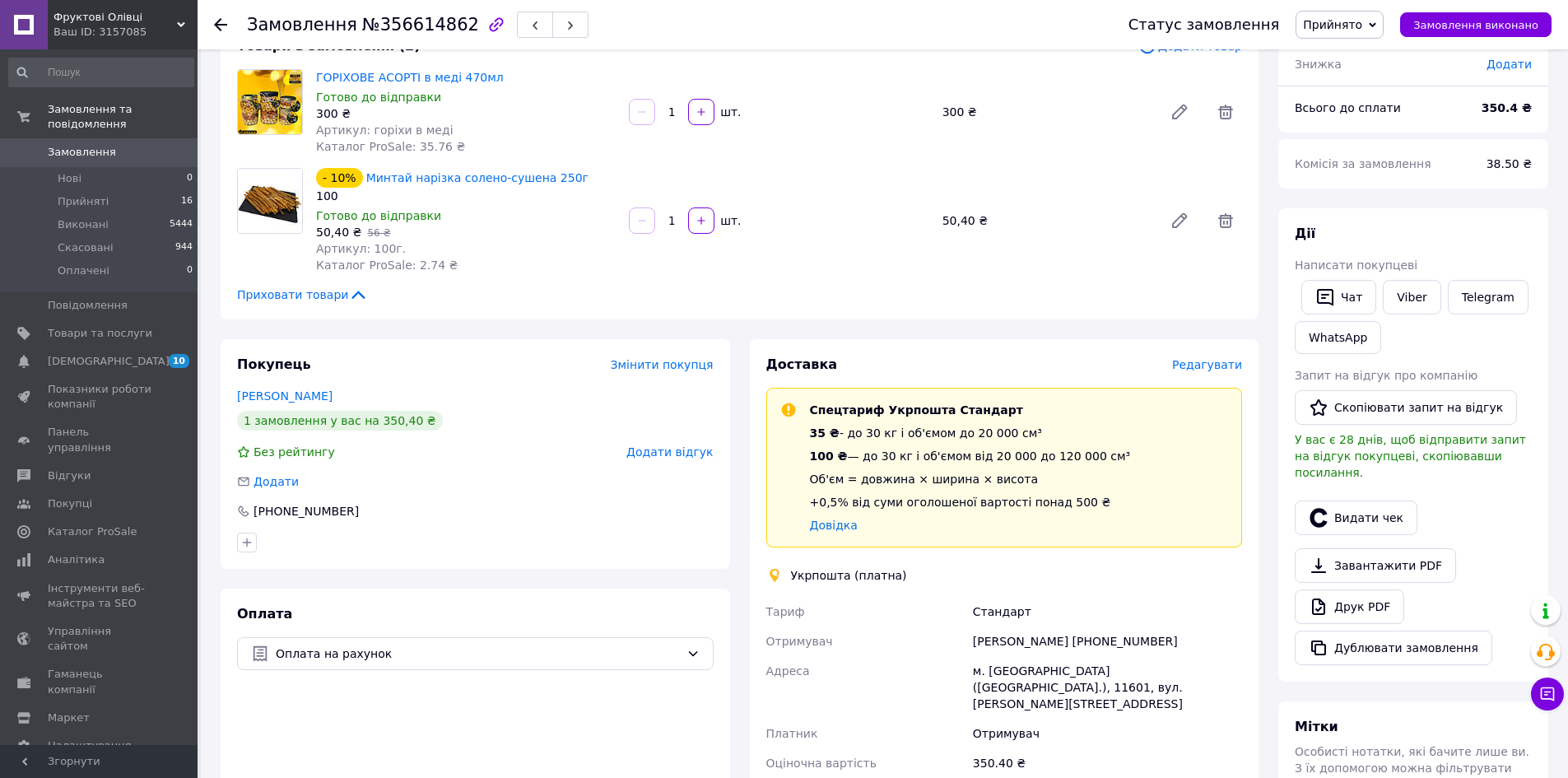
scroll to position [164, 0]
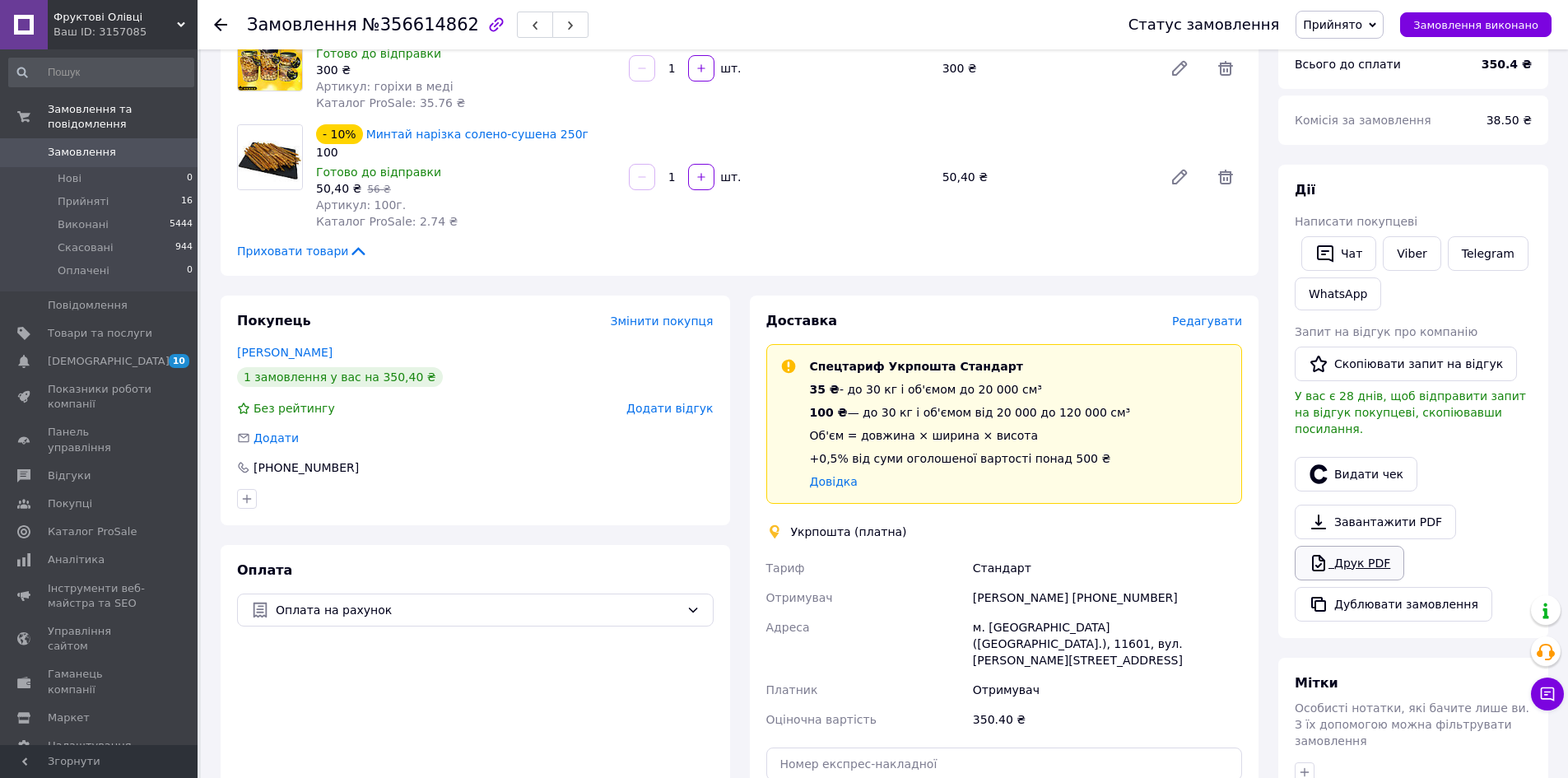
click at [1355, 546] on link "Друк PDF" at bounding box center [1349, 563] width 109 height 35
